Goal: Task Accomplishment & Management: Manage account settings

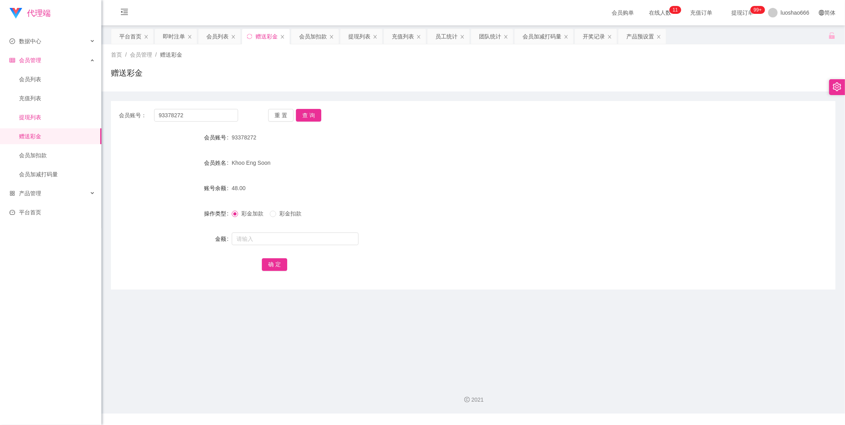
click at [38, 113] on link "提现列表" at bounding box center [57, 117] width 76 height 16
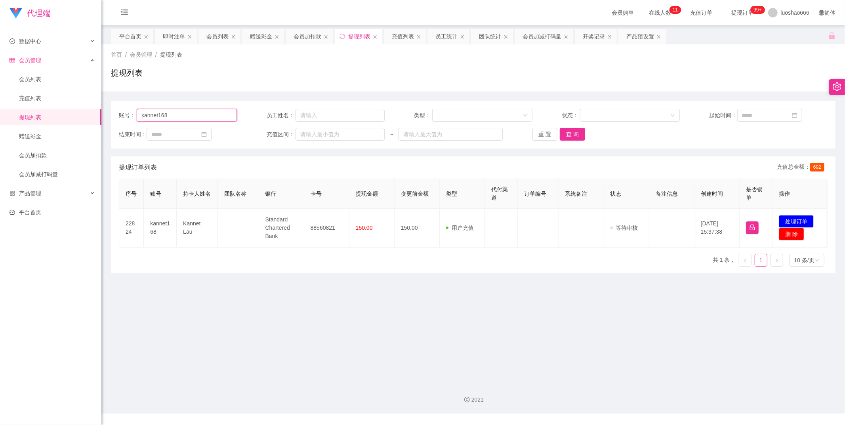
drag, startPoint x: 199, startPoint y: 113, endPoint x: 111, endPoint y: 116, distance: 88.4
click at [99, 113] on section "代理端 数据中心 员工统计 团队统计 会员管理 会员列表 充值列表 提现列表 赠送彩金 会员加扣款 会员加减打码量 产品管理 开奖记录 注单管理 产品列表 即…" at bounding box center [422, 206] width 845 height 413
paste input "1139679159"
type input "1139679159"
click at [576, 136] on button "查 询" at bounding box center [572, 134] width 25 height 13
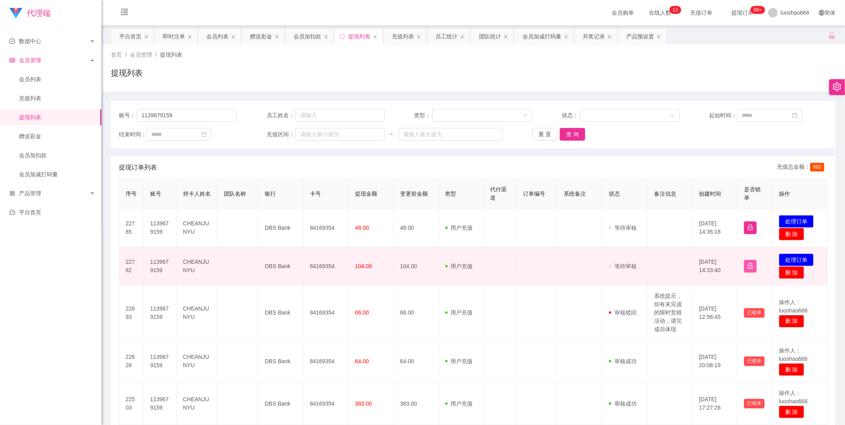
click at [744, 266] on button "button" at bounding box center [750, 266] width 13 height 13
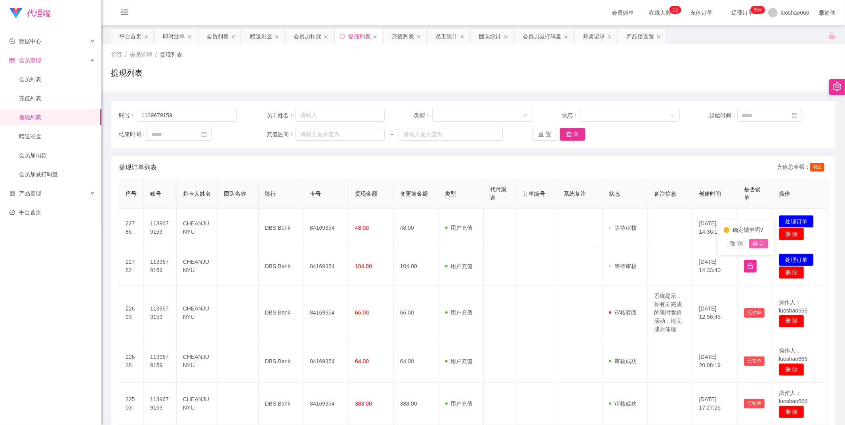
click at [754, 242] on button "确 定" at bounding box center [758, 244] width 19 height 10
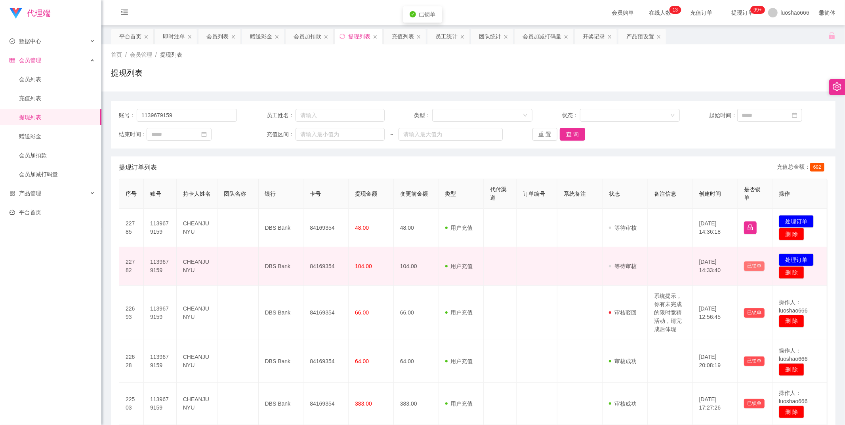
click at [751, 265] on button "已锁单" at bounding box center [754, 266] width 21 height 10
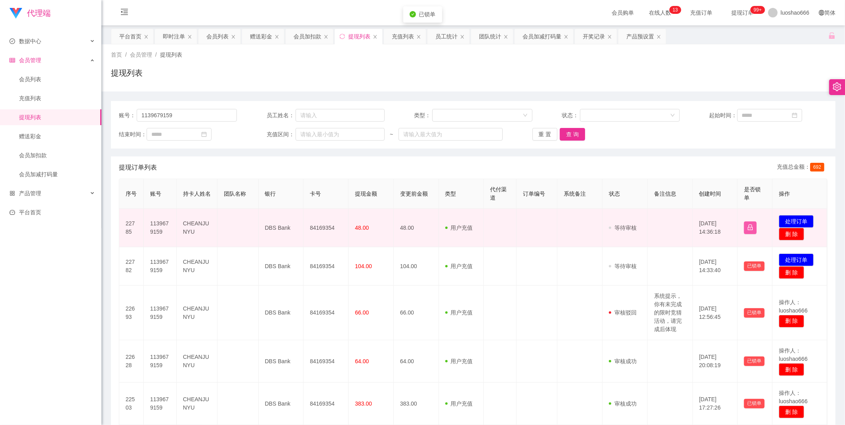
click at [750, 228] on button "button" at bounding box center [750, 227] width 13 height 13
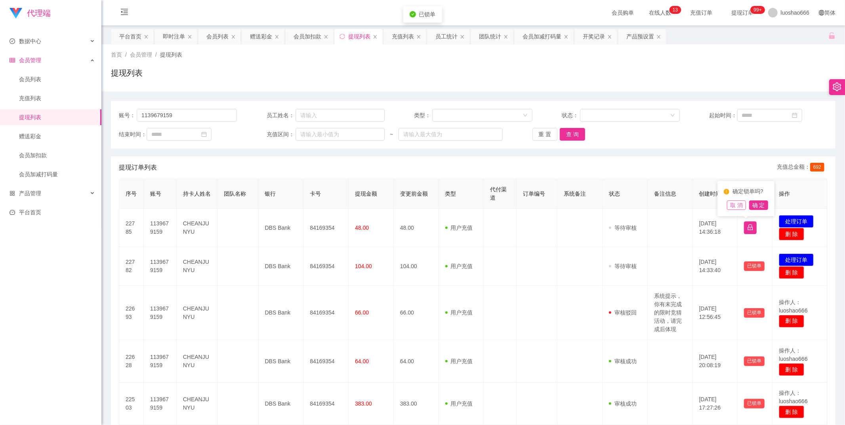
click at [736, 207] on button "取 消" at bounding box center [736, 205] width 19 height 10
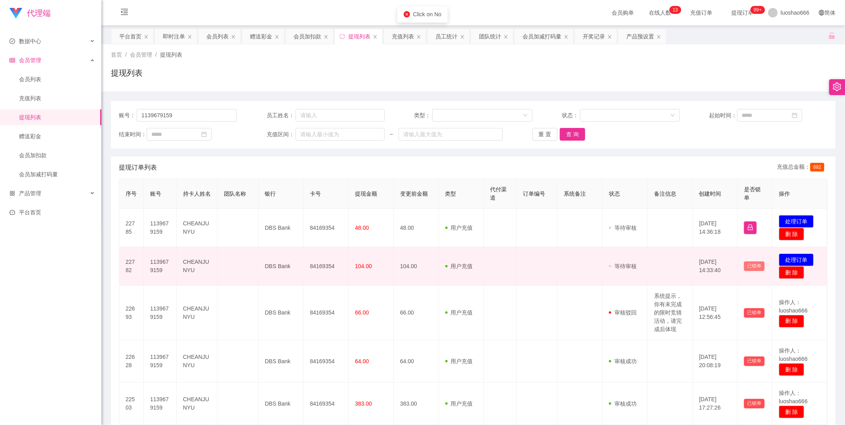
click at [755, 266] on button "已锁单" at bounding box center [754, 266] width 21 height 10
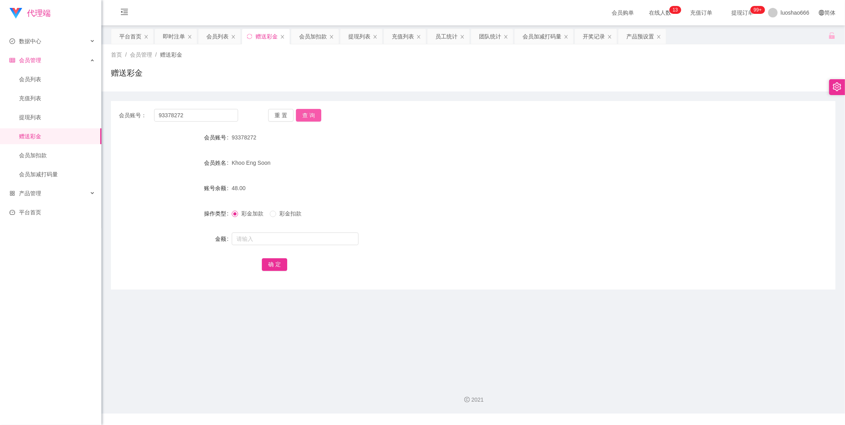
click at [296, 115] on button "查 询" at bounding box center [308, 115] width 25 height 13
click at [46, 112] on link "提现列表" at bounding box center [57, 117] width 76 height 16
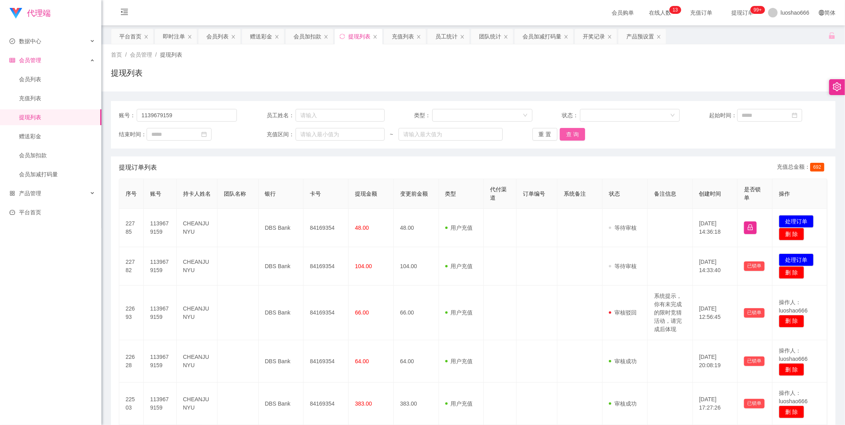
click at [562, 135] on button "查 询" at bounding box center [572, 134] width 25 height 13
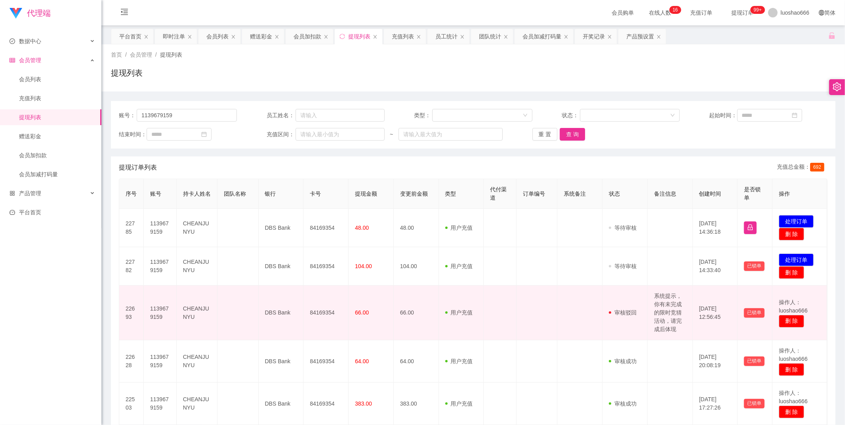
click at [659, 311] on td "系统提示，你有未完成的限时竞猜活动，请完成后体现" at bounding box center [669, 313] width 45 height 55
click at [650, 295] on td "系统提示，你有未完成的限时竞猜活动，请完成后体现" at bounding box center [669, 313] width 45 height 55
click at [645, 294] on tr "22693 1139679159 CHEANJUNYU DBS Bank 84169354 66.00 66.00 用户充值 人工扣款 审核驳回 审核成功 等…" at bounding box center [473, 313] width 708 height 55
copy td "审核驳回 审核成功 等待审核"
drag, startPoint x: 666, startPoint y: 311, endPoint x: 666, endPoint y: 297, distance: 13.9
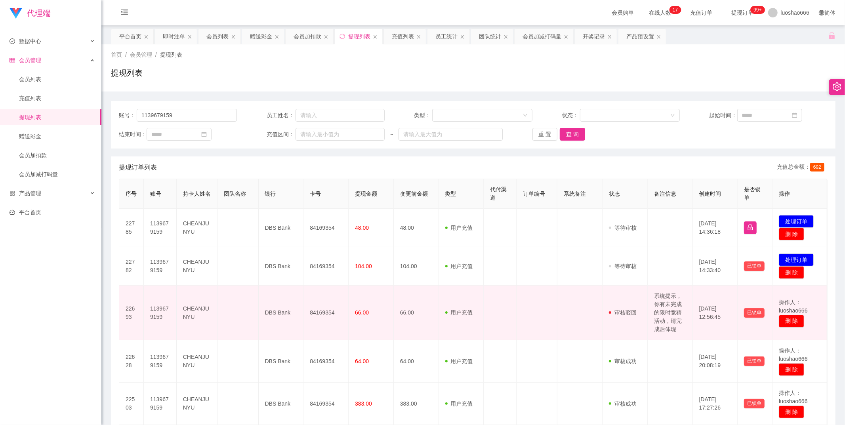
click at [670, 295] on td "系统提示，你有未完成的限时竞猜活动，请完成后体现" at bounding box center [669, 313] width 45 height 55
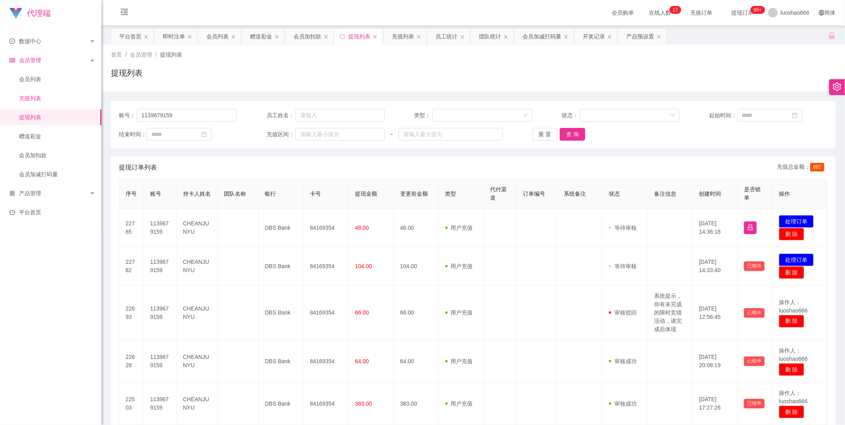
click at [42, 94] on link "充值列表" at bounding box center [57, 98] width 76 height 16
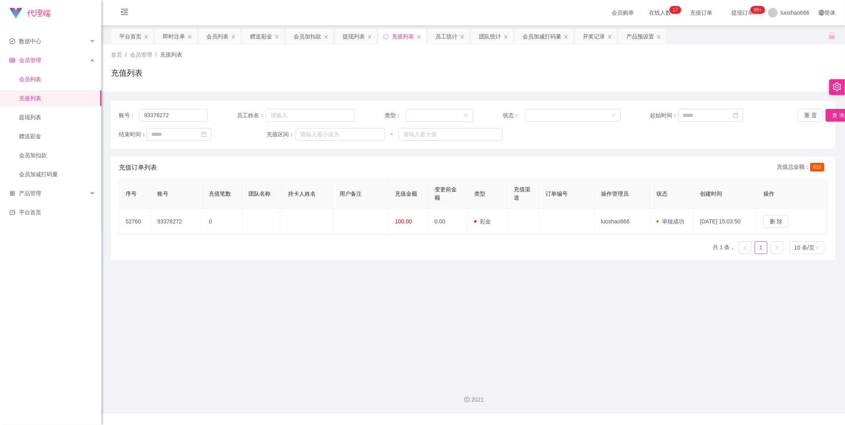
click at [57, 78] on link "会员列表" at bounding box center [57, 79] width 76 height 16
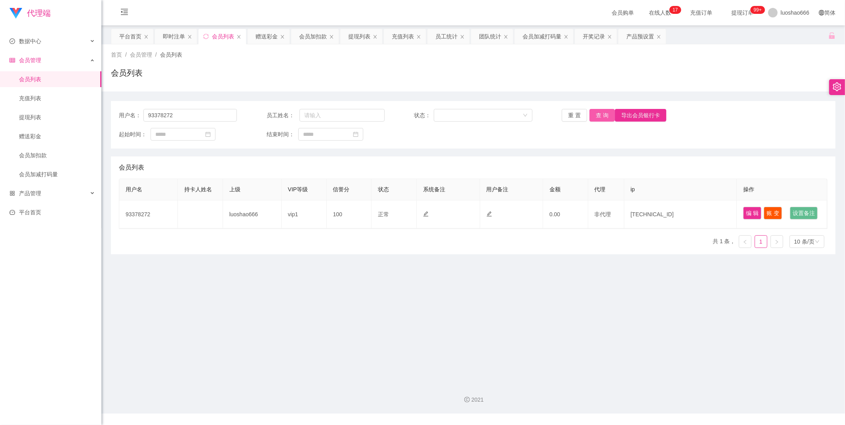
click at [596, 117] on button "查 询" at bounding box center [601, 115] width 25 height 13
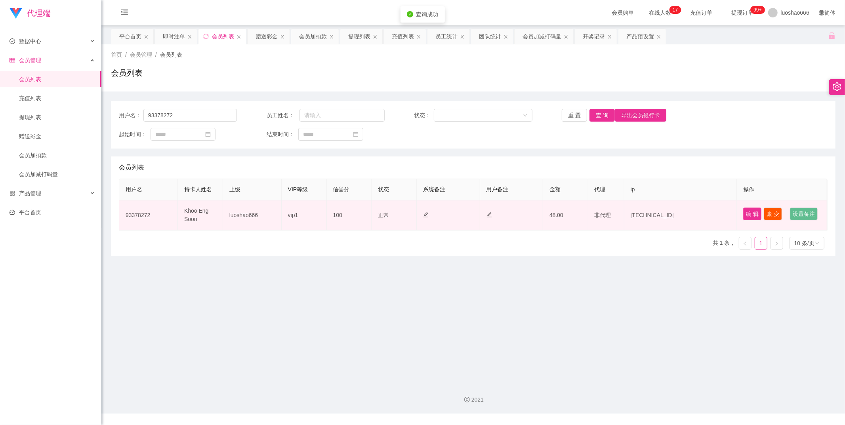
click at [751, 212] on button "编 辑" at bounding box center [752, 213] width 18 height 13
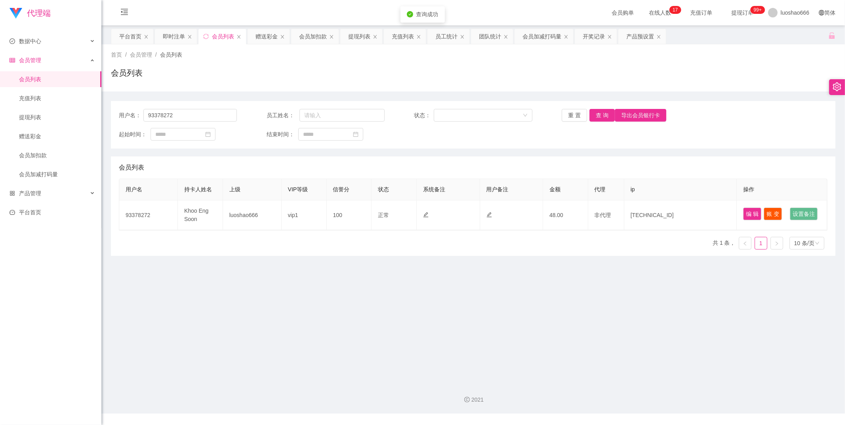
type input "93378272"
type input "Khoo Eng Soon"
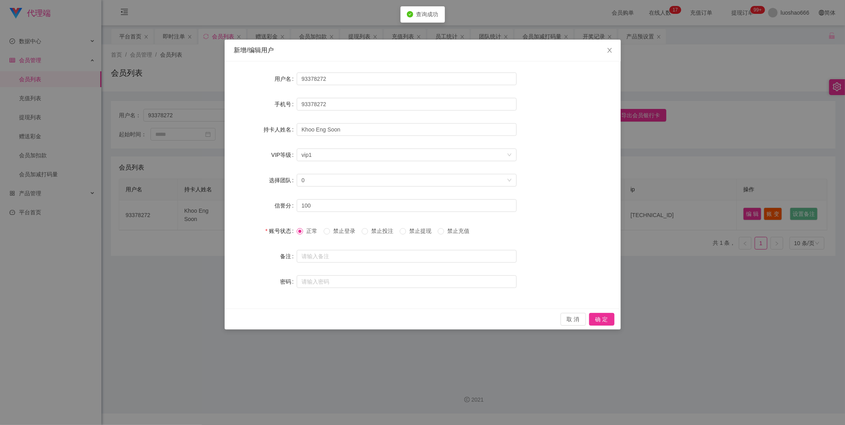
click at [343, 231] on span "禁止登录" at bounding box center [344, 231] width 29 height 6
click at [424, 234] on span "禁止提现" at bounding box center [420, 231] width 29 height 6
click at [600, 317] on button "确 定" at bounding box center [601, 319] width 25 height 13
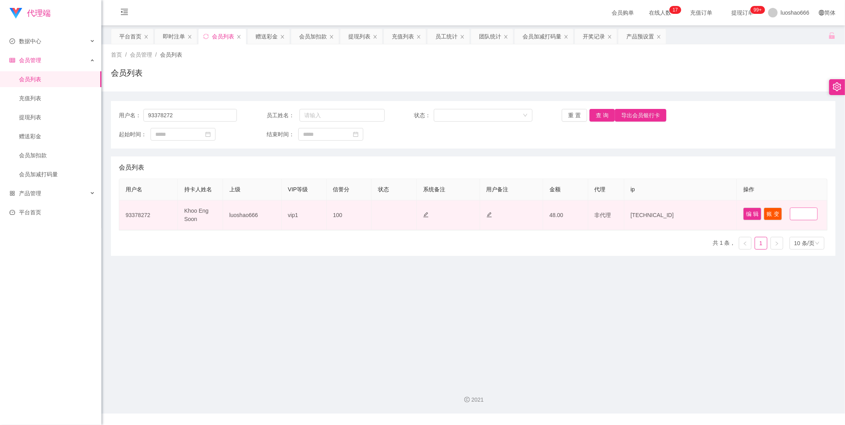
click at [790, 220] on button "设置备注" at bounding box center [804, 213] width 28 height 13
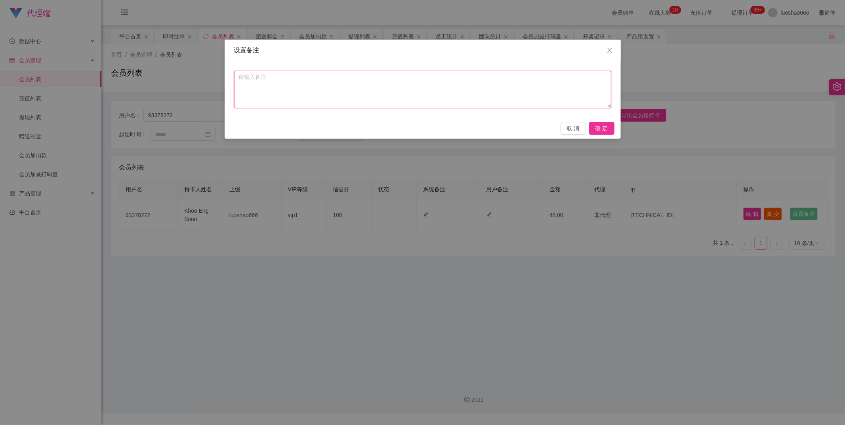
click at [457, 82] on textarea at bounding box center [422, 89] width 377 height 37
type textarea "h"
type textarea "z"
type textarea "何"
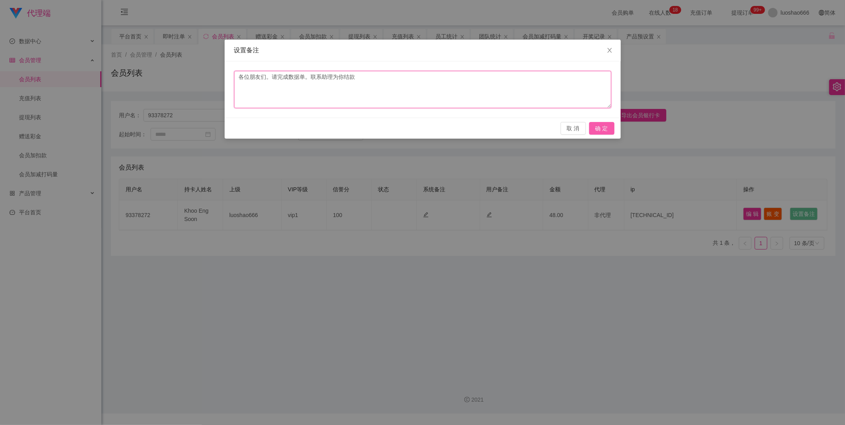
type textarea "各位朋友们。请完成数据单。联系助理为你结款"
click at [608, 123] on button "确 定" at bounding box center [601, 128] width 25 height 13
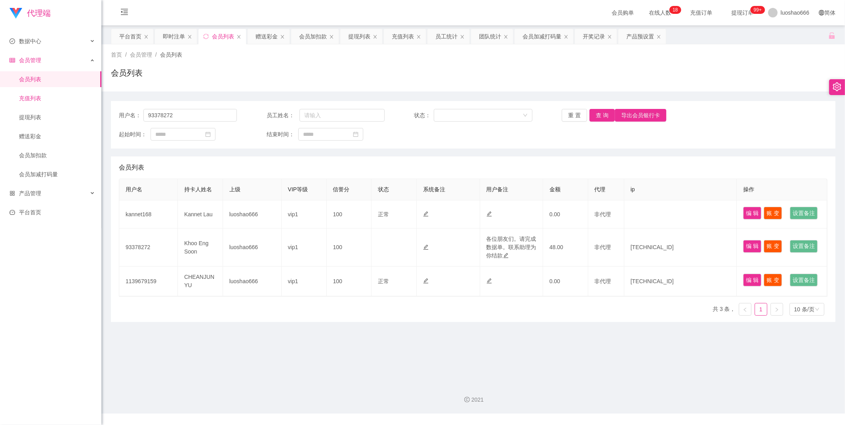
click at [59, 98] on link "充值列表" at bounding box center [57, 98] width 76 height 16
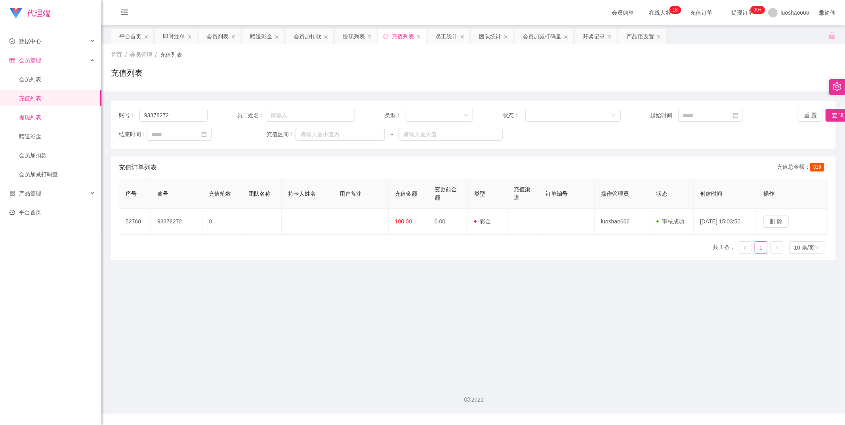
click at [61, 112] on link "提现列表" at bounding box center [57, 117] width 76 height 16
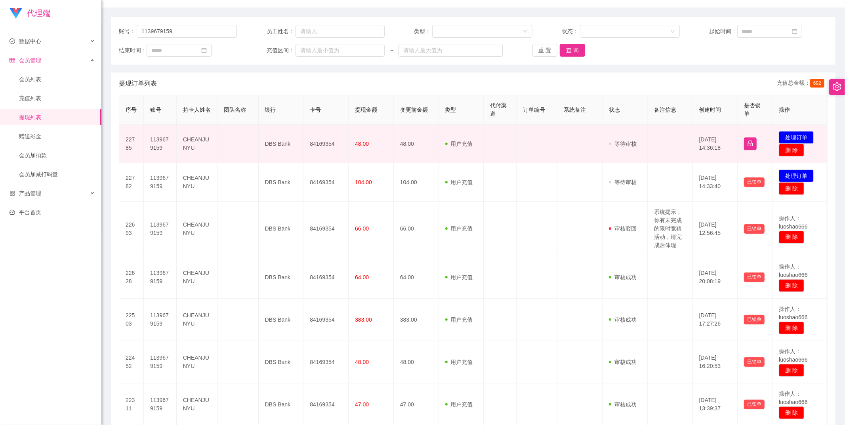
scroll to position [88, 0]
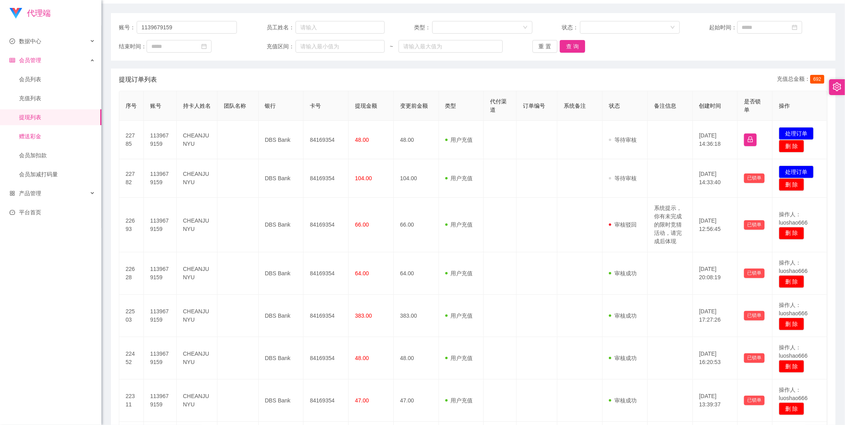
click at [48, 131] on link "赠送彩金" at bounding box center [57, 136] width 76 height 16
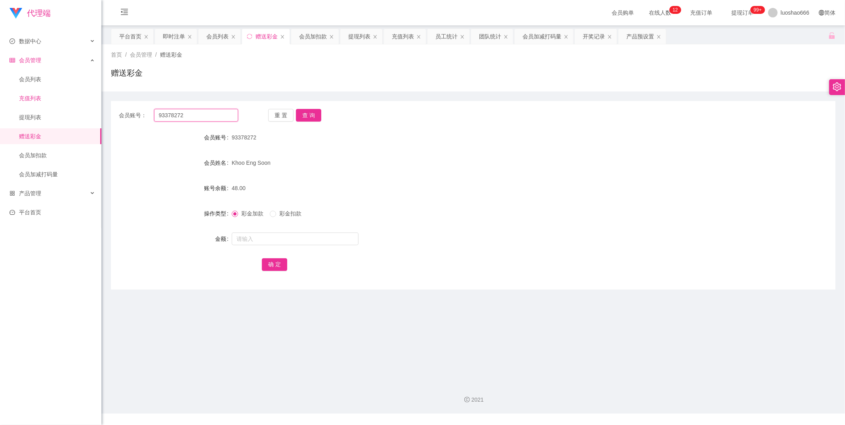
drag, startPoint x: 210, startPoint y: 116, endPoint x: 85, endPoint y: 105, distance: 125.6
click at [85, 105] on section "代理端 数据中心 员工统计 团队统计 会员管理 会员列表 充值列表 提现列表 赠送彩金 会员加扣款 会员加减打码量 产品管理 开奖记录 注单管理 产品列表 即…" at bounding box center [422, 206] width 845 height 413
paste input "1139679159"
type input "1139679159"
click at [308, 121] on button "查 询" at bounding box center [308, 115] width 25 height 13
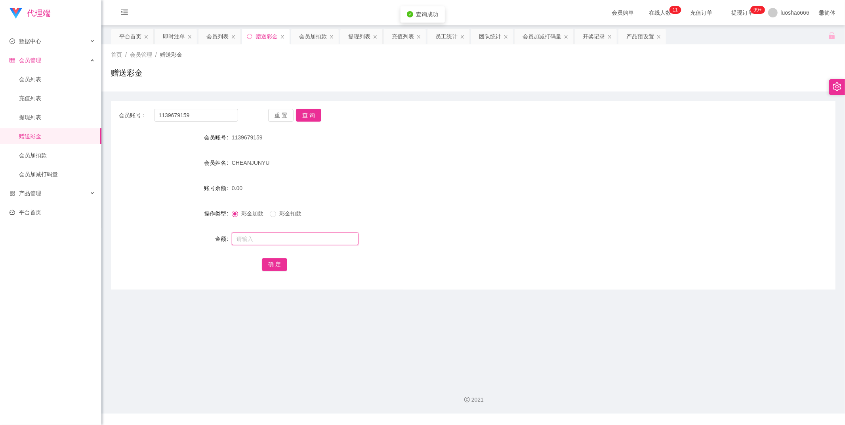
click at [263, 242] on input "text" at bounding box center [295, 238] width 127 height 13
type input "48"
click at [274, 266] on button "确 定" at bounding box center [274, 264] width 25 height 13
click at [42, 115] on link "提现列表" at bounding box center [57, 117] width 76 height 16
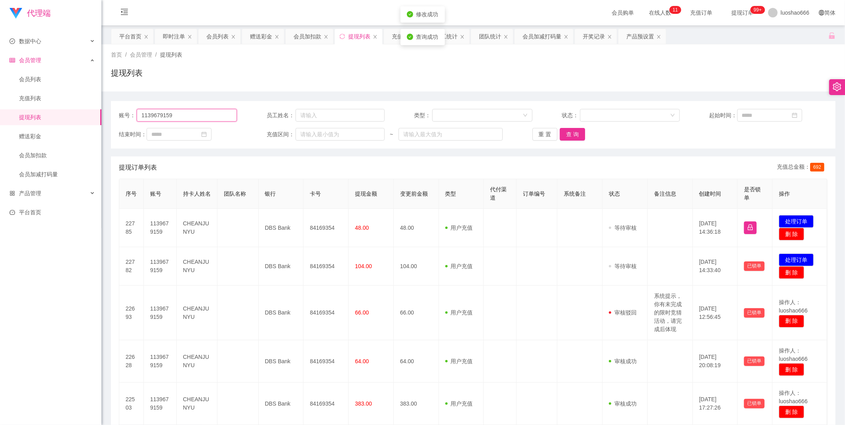
drag, startPoint x: 200, startPoint y: 112, endPoint x: 110, endPoint y: 111, distance: 89.9
click at [111, 111] on div "账号： 1139679159 员工姓名： 类型： 状态： 起始时间： 结束时间： 充值区间： ~ 重 置 查 询" at bounding box center [473, 125] width 724 height 48
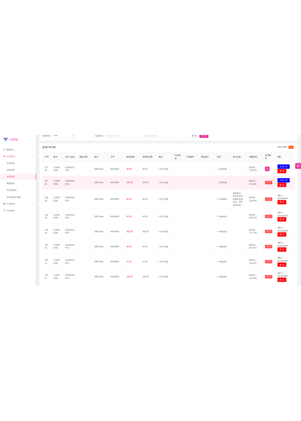
scroll to position [58, 0]
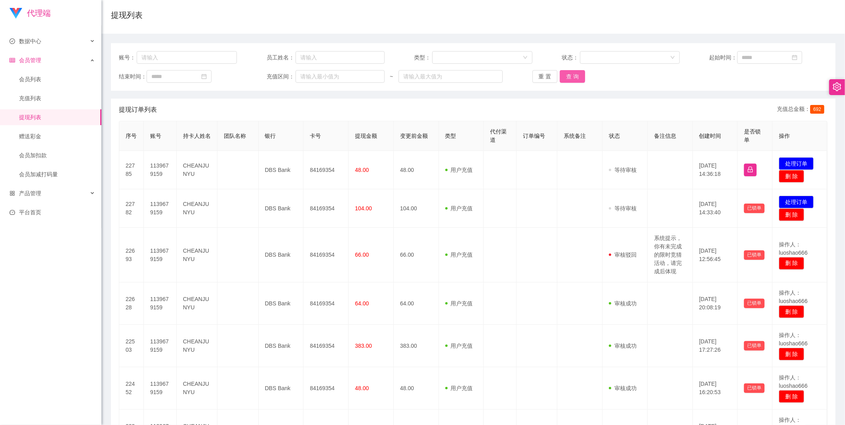
click at [569, 75] on button "查 询" at bounding box center [572, 76] width 25 height 13
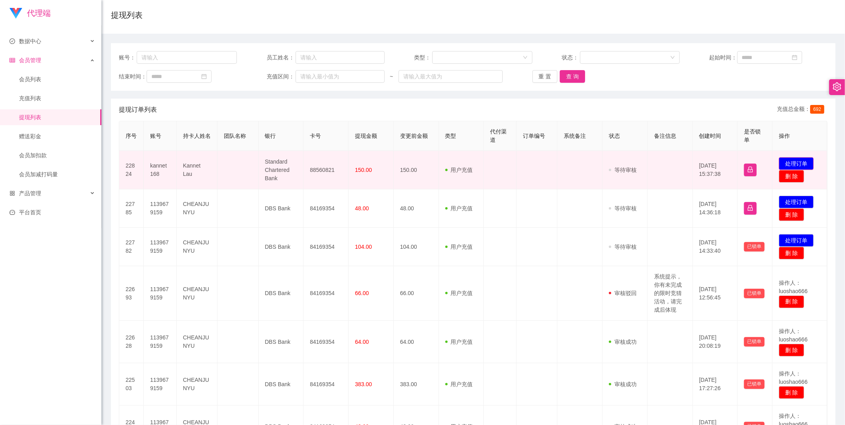
click at [805, 162] on button "处理订单" at bounding box center [796, 163] width 35 height 13
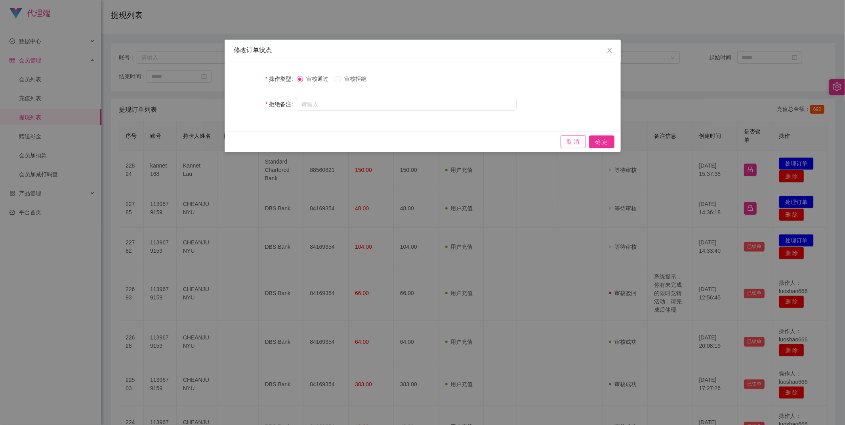
click at [573, 138] on button "取 消" at bounding box center [572, 141] width 25 height 13
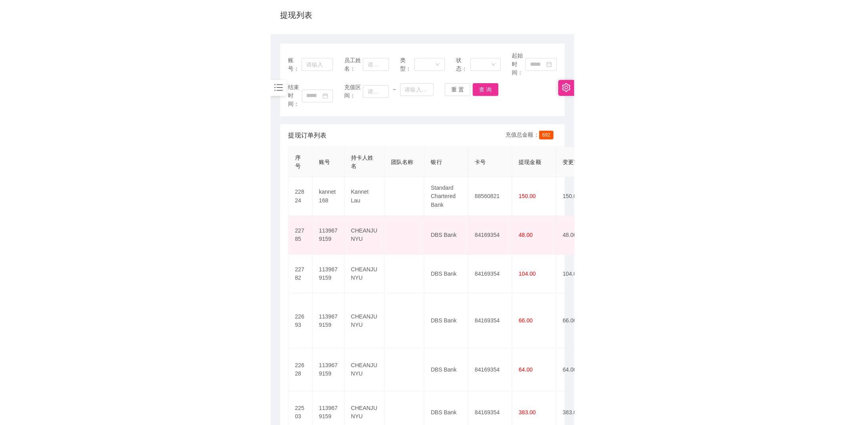
scroll to position [146, 0]
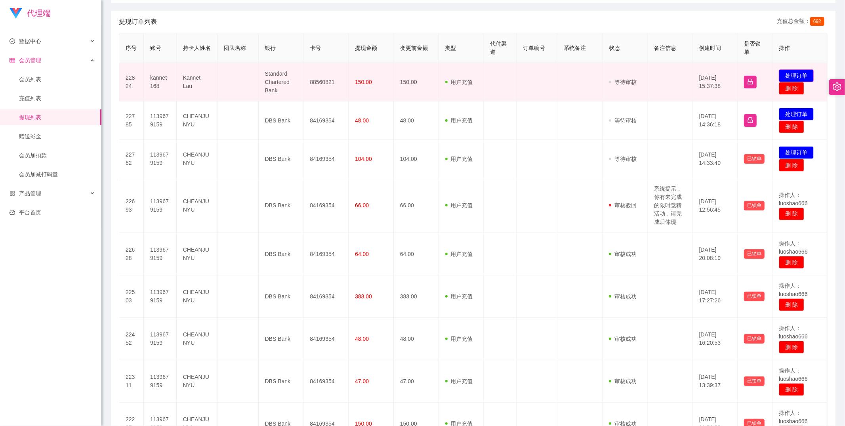
click at [793, 72] on button "处理订单" at bounding box center [796, 75] width 35 height 13
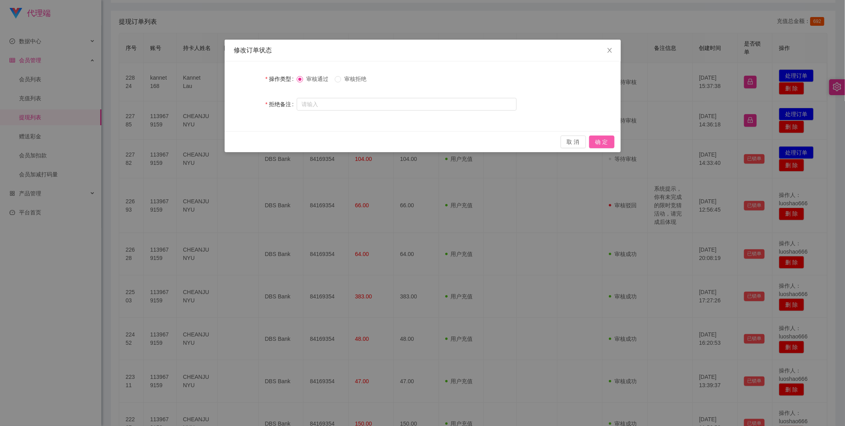
click at [603, 143] on button "确 定" at bounding box center [601, 141] width 25 height 13
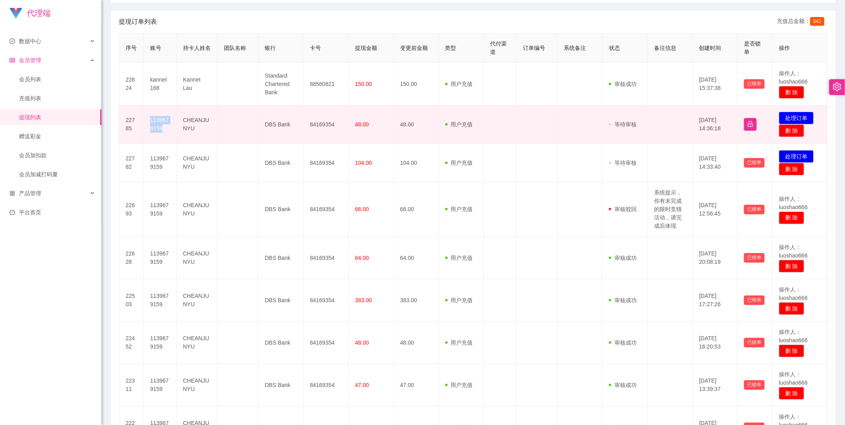
drag, startPoint x: 148, startPoint y: 116, endPoint x: 163, endPoint y: 134, distance: 23.1
click at [163, 134] on td "1139679159" at bounding box center [160, 124] width 33 height 38
copy td "1139679159"
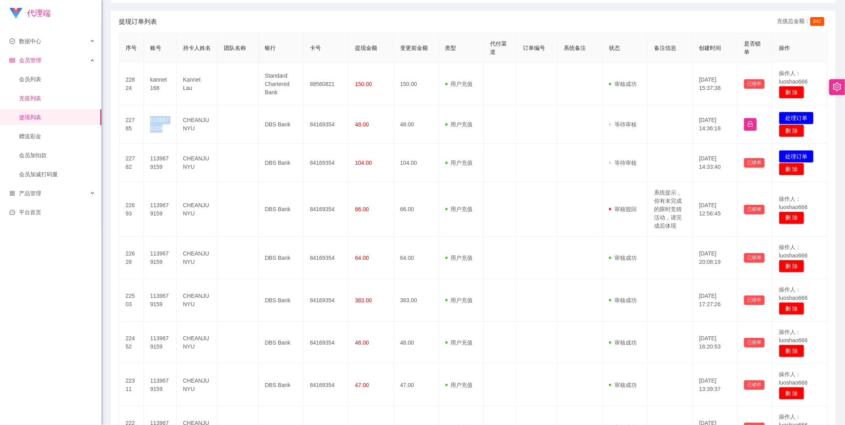
click at [44, 102] on link "充值列表" at bounding box center [57, 98] width 76 height 16
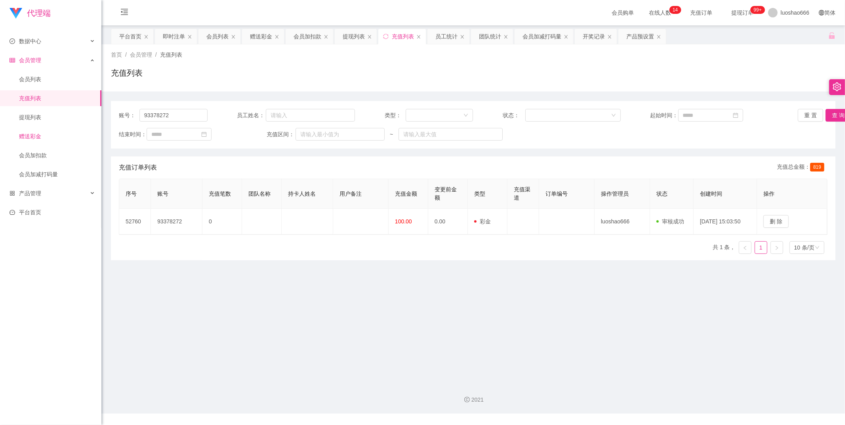
click at [47, 137] on link "赠送彩金" at bounding box center [57, 136] width 76 height 16
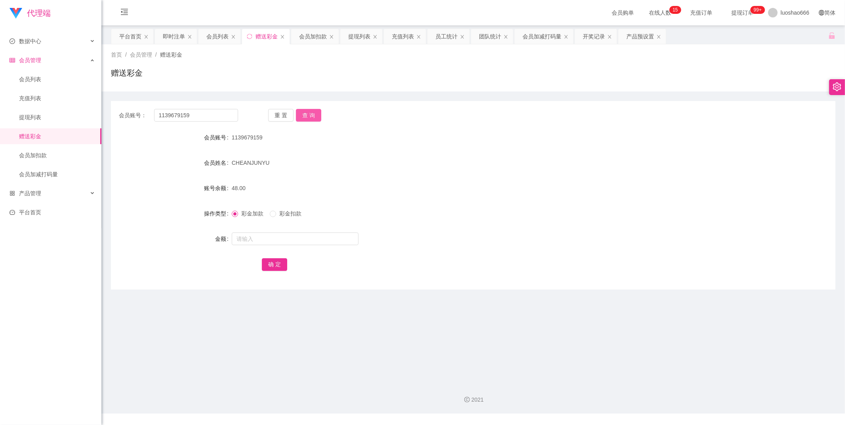
click at [303, 112] on button "查 询" at bounding box center [308, 115] width 25 height 13
click at [308, 114] on button "查 询" at bounding box center [308, 115] width 25 height 13
